Goal: Find contact information: Find contact information

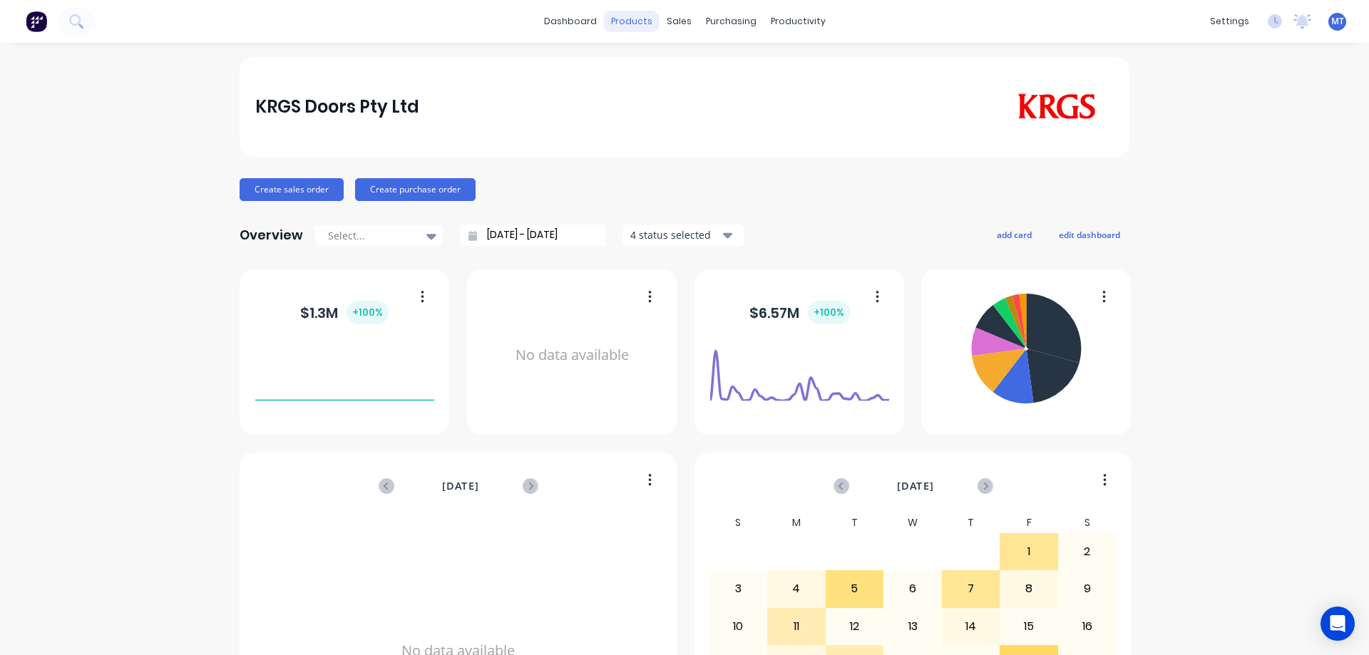
click at [648, 19] on div "products" at bounding box center [632, 21] width 56 height 21
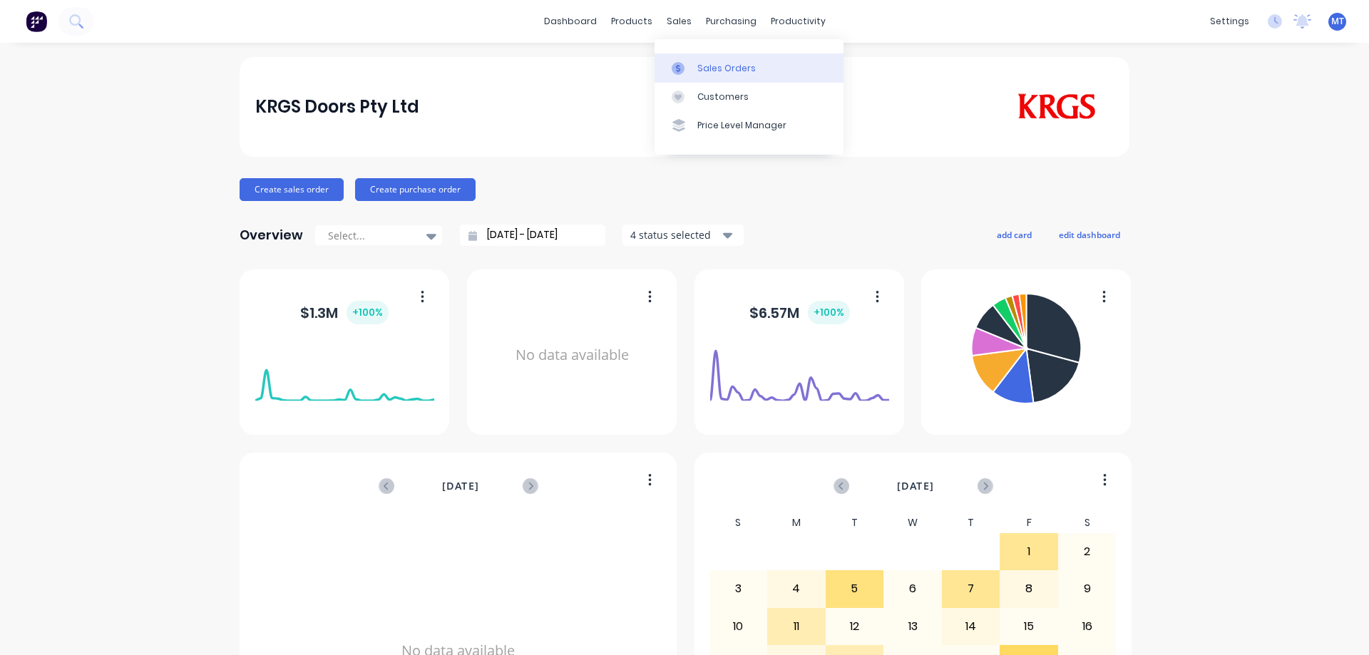
click at [690, 74] on div at bounding box center [682, 68] width 21 height 13
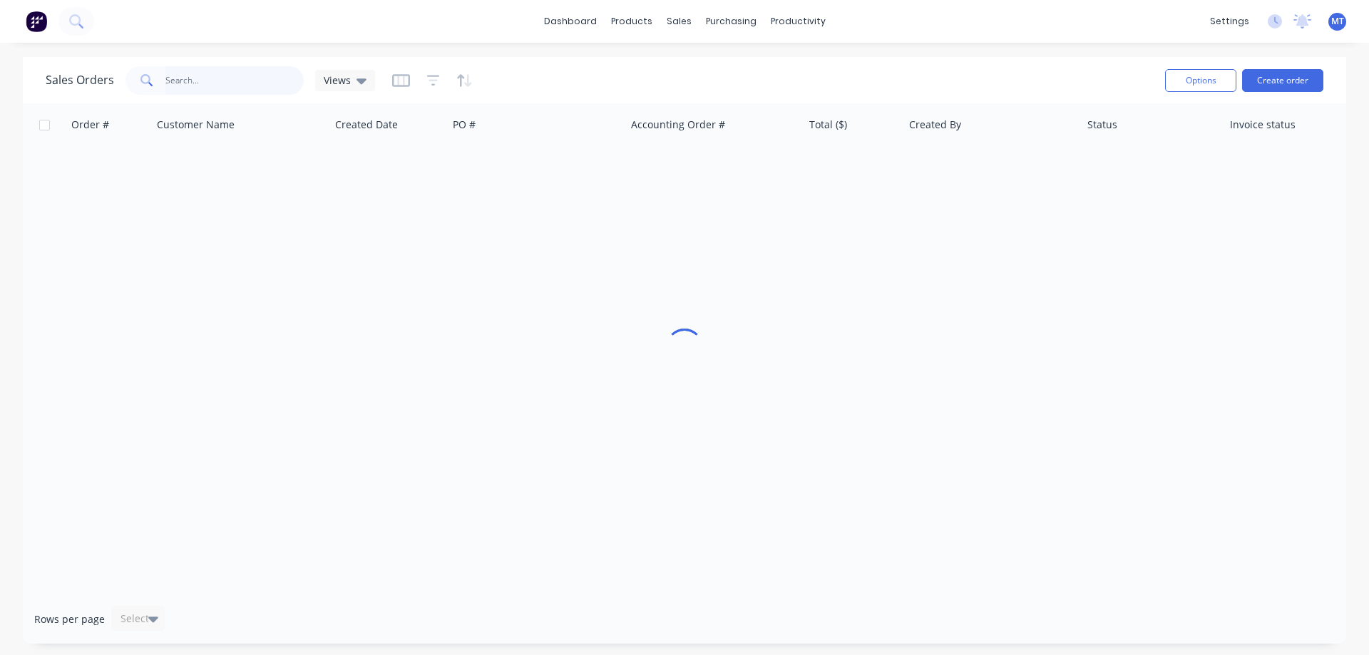
click at [207, 85] on input "text" at bounding box center [234, 80] width 139 height 29
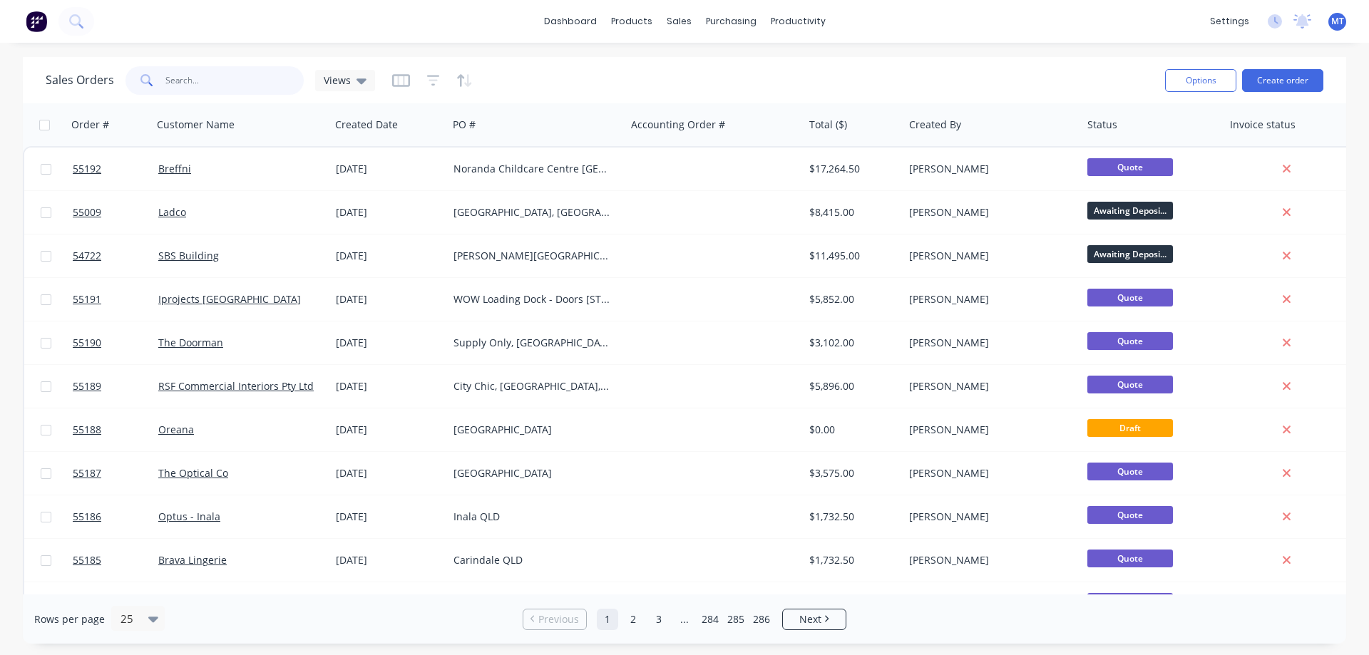
click at [227, 82] on input "text" at bounding box center [234, 80] width 139 height 29
type input "53987"
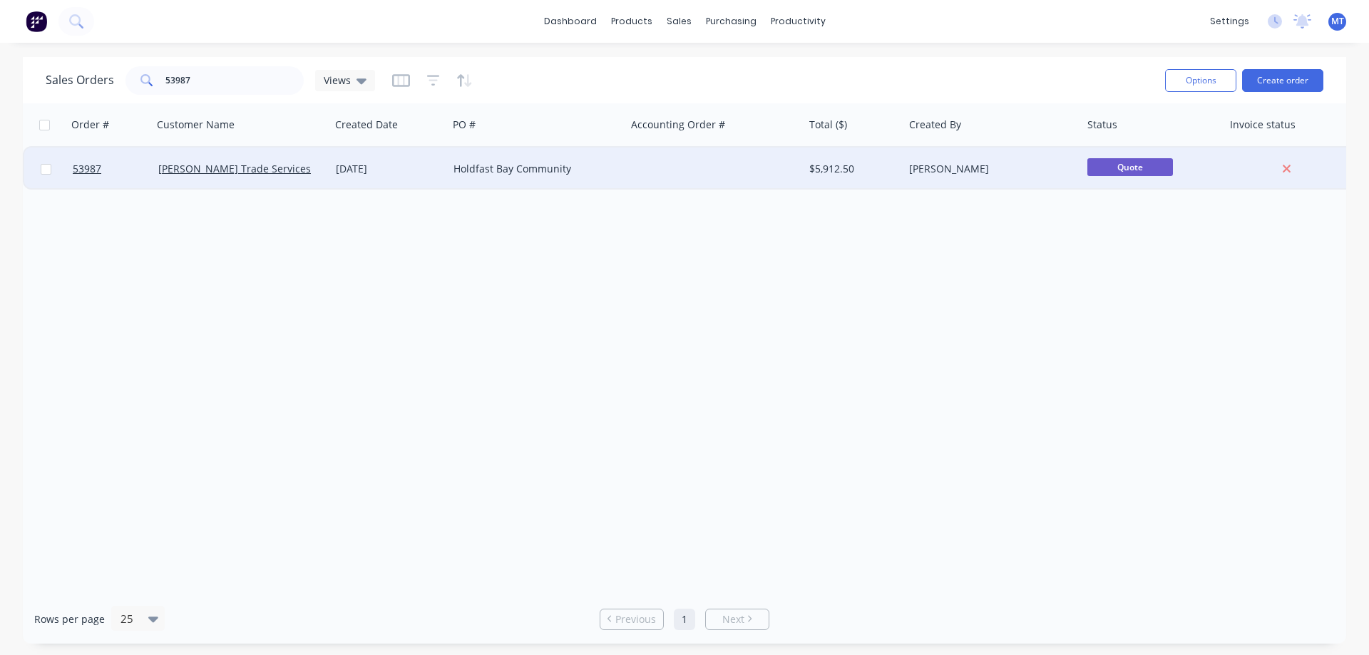
click at [316, 173] on div "[PERSON_NAME] Trade Services" at bounding box center [237, 169] width 158 height 14
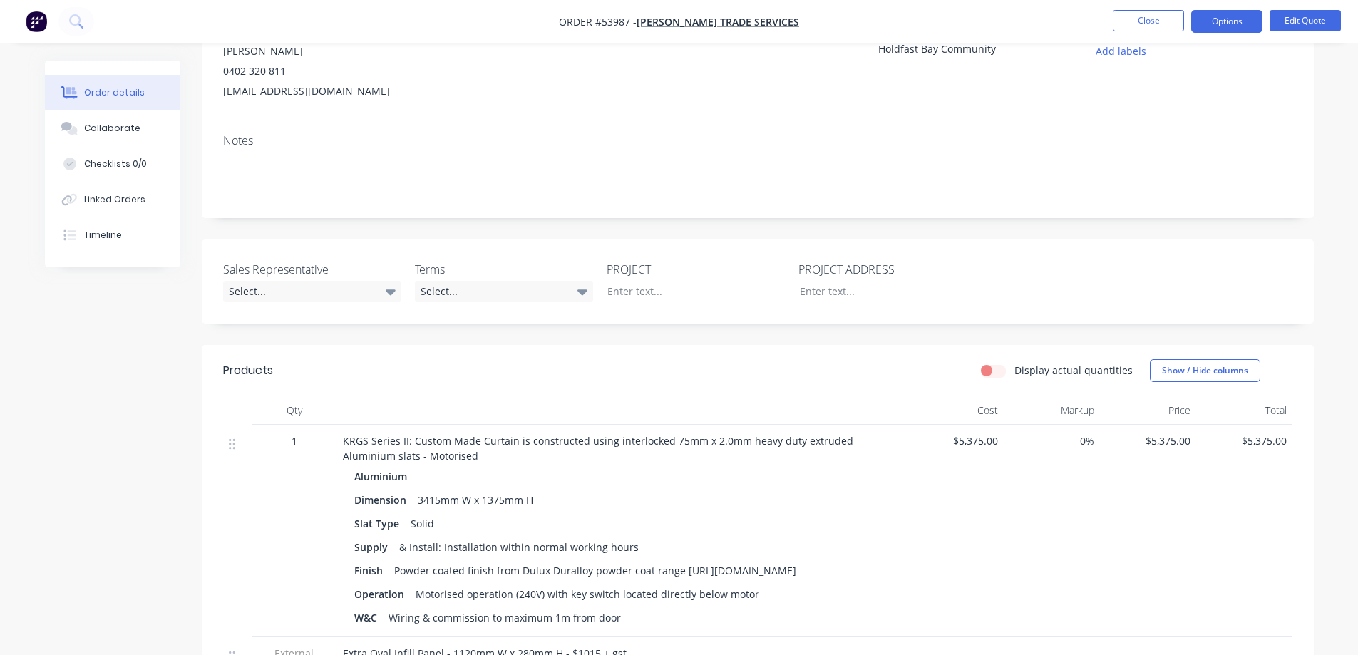
scroll to position [71, 0]
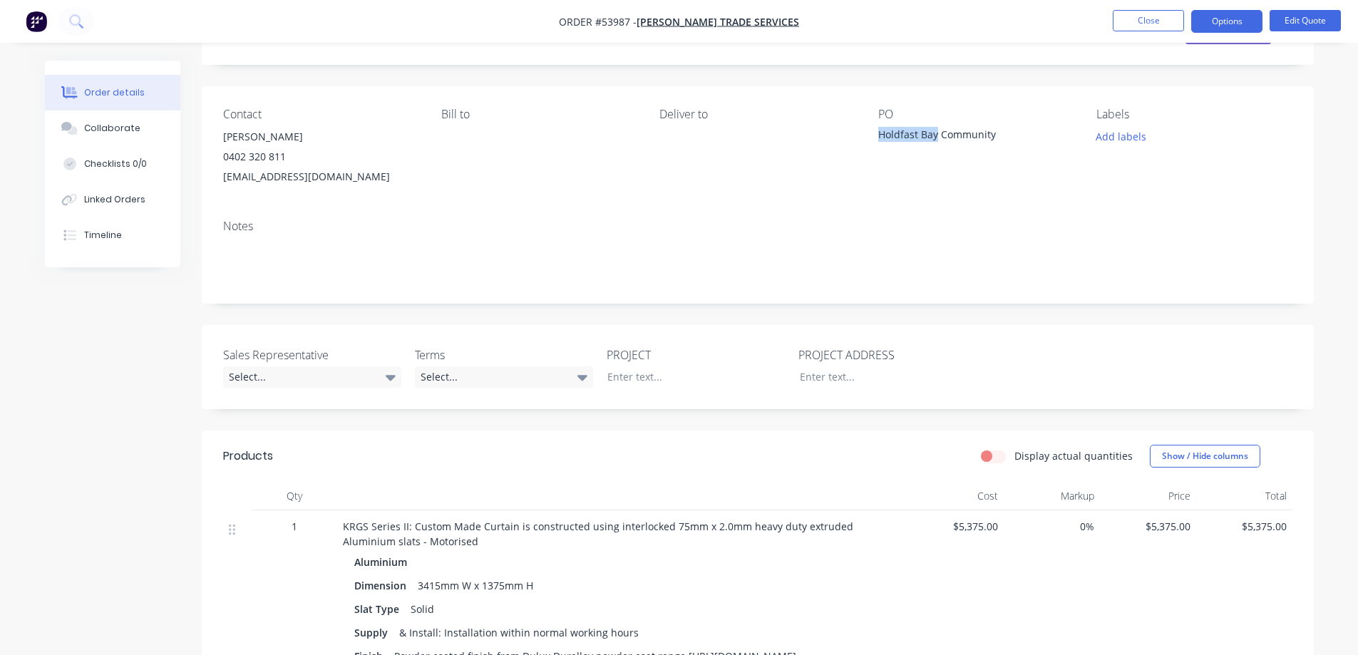
drag, startPoint x: 875, startPoint y: 132, endPoint x: 935, endPoint y: 141, distance: 59.9
click at [935, 141] on div "Contact [PERSON_NAME] [PHONE_NUMBER] [EMAIL_ADDRESS][DOMAIN_NAME] Bill to Deliv…" at bounding box center [758, 147] width 1112 height 122
copy div "Holdfast Bay"
click at [486, 150] on div "Bill to" at bounding box center [538, 147] width 195 height 79
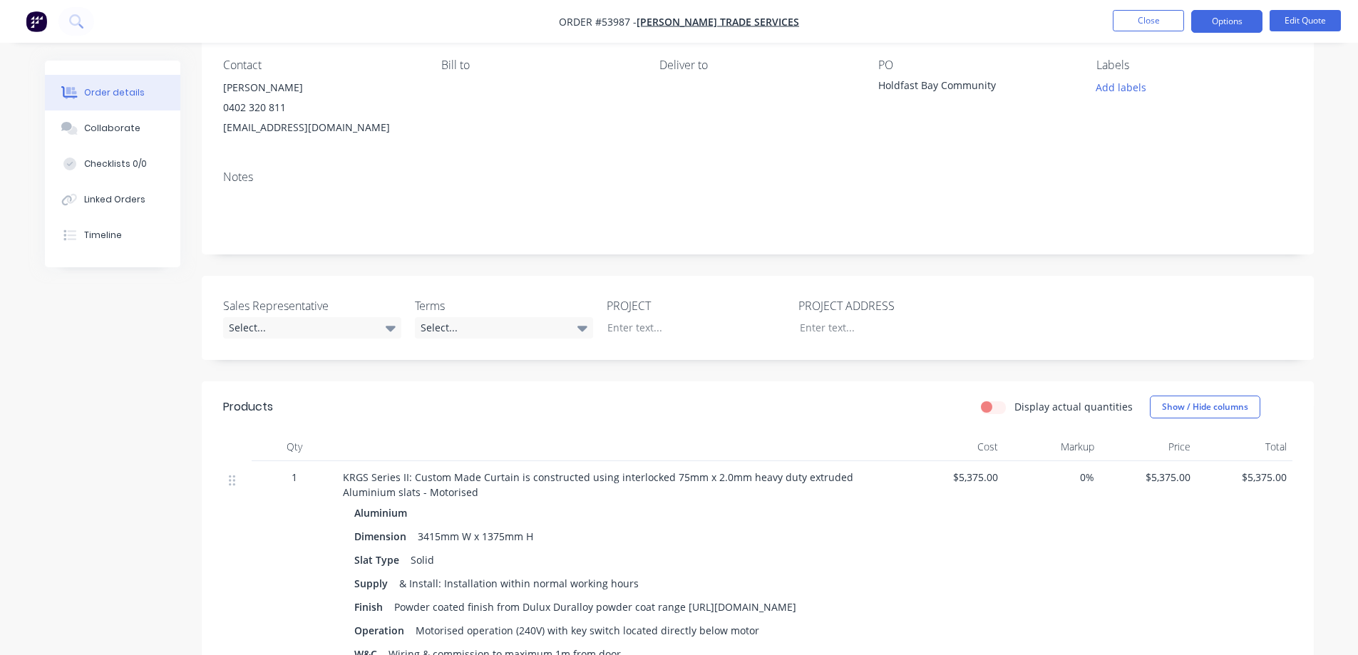
scroll to position [285, 0]
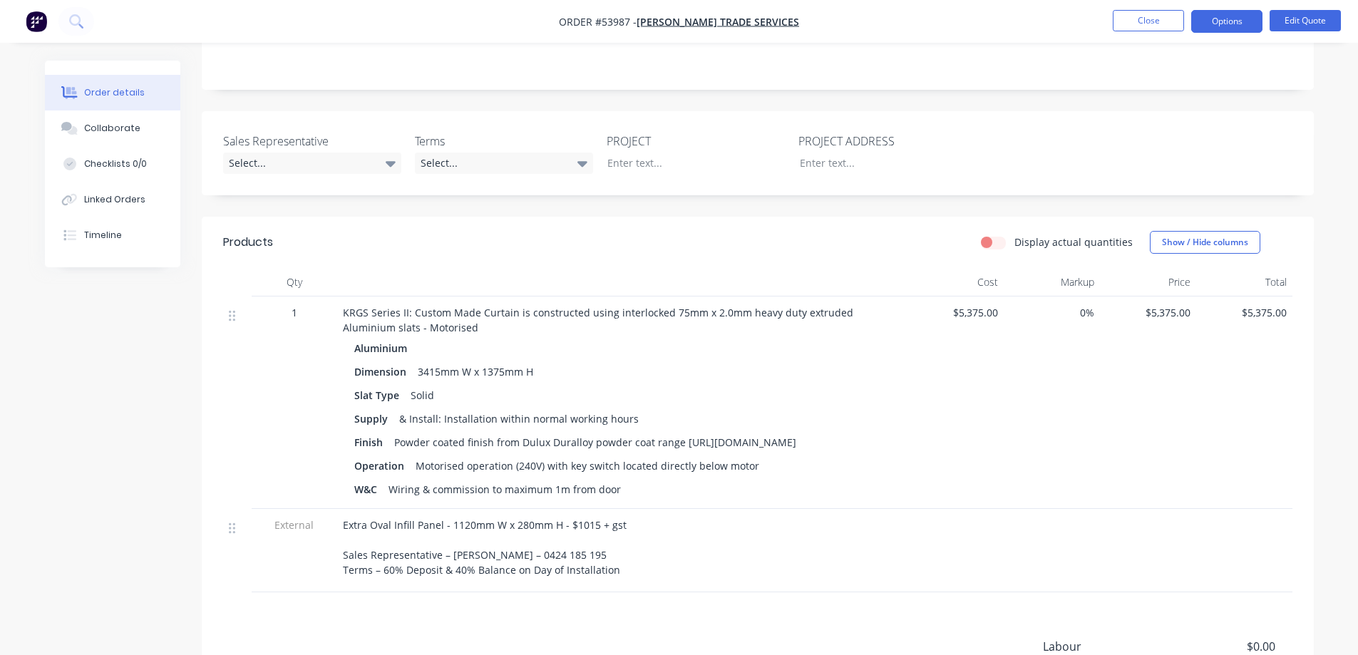
click at [1307, 106] on div "Created by [PERSON_NAME] Created [DATE] Required [DATE] Assigned to Add team me…" at bounding box center [758, 299] width 1112 height 1049
